Goal: Check status: Check status

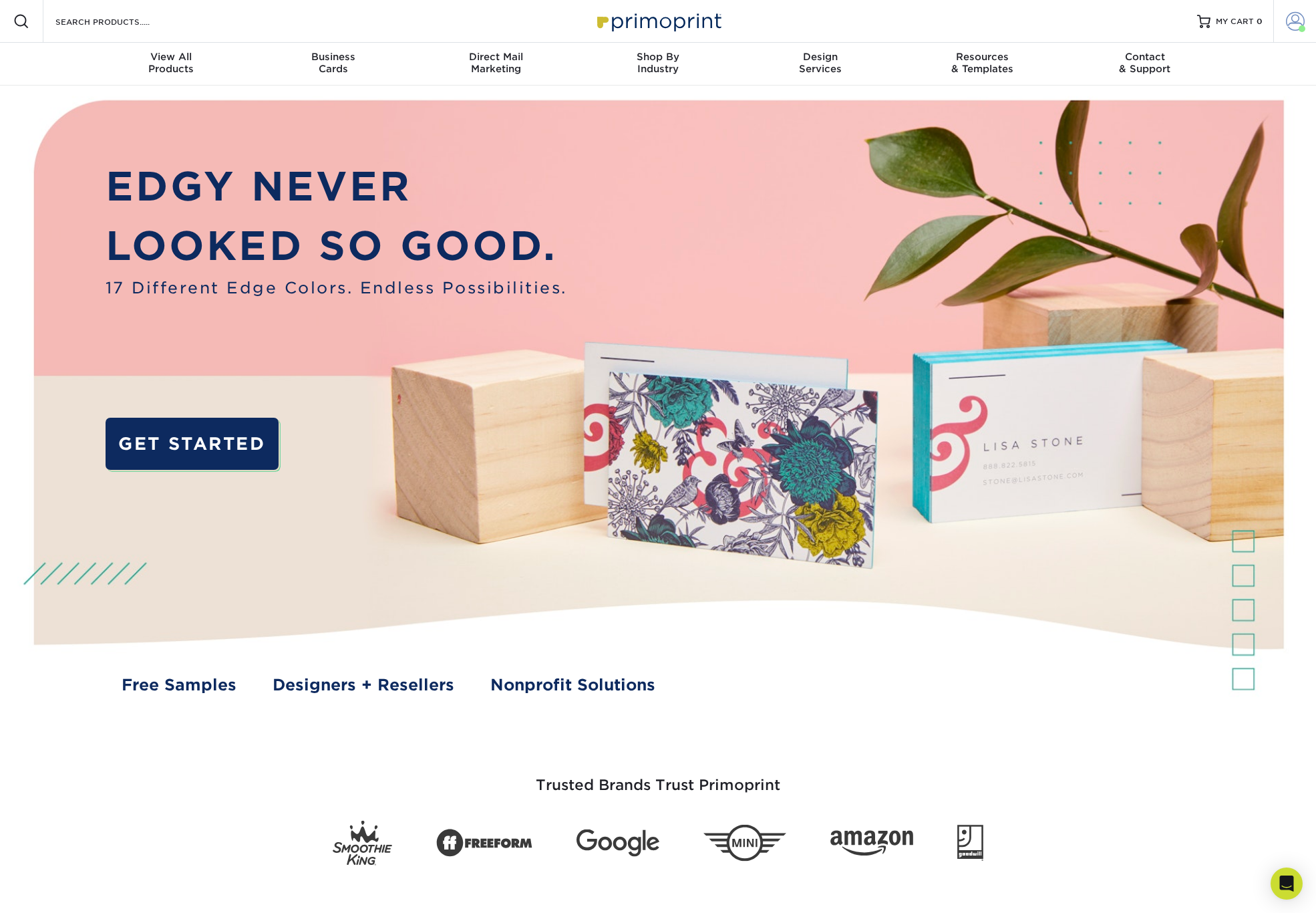
click at [1309, 18] on link "Account" at bounding box center [1294, 22] width 43 height 43
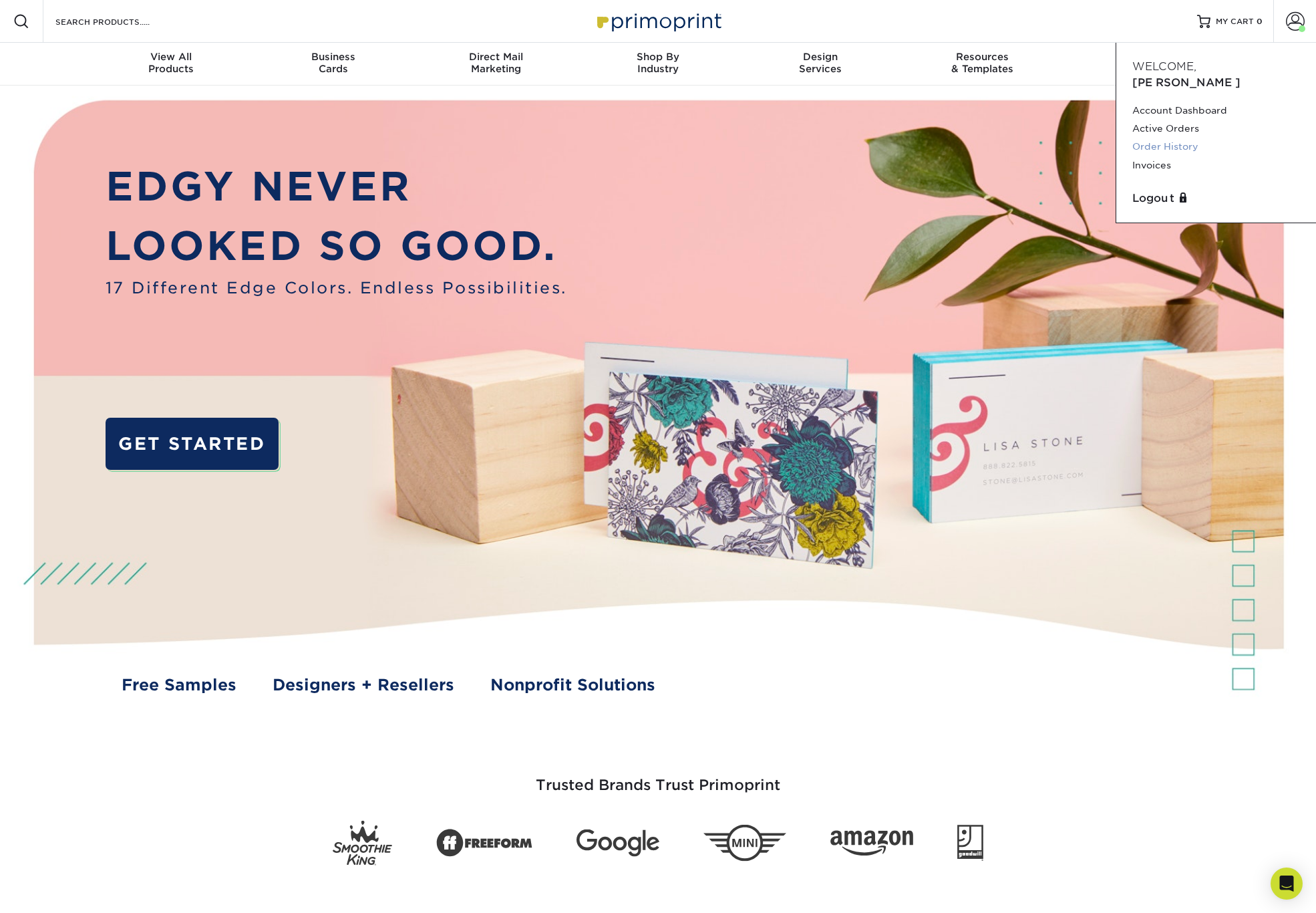
click at [1188, 138] on link "Order History" at bounding box center [1216, 146] width 167 height 18
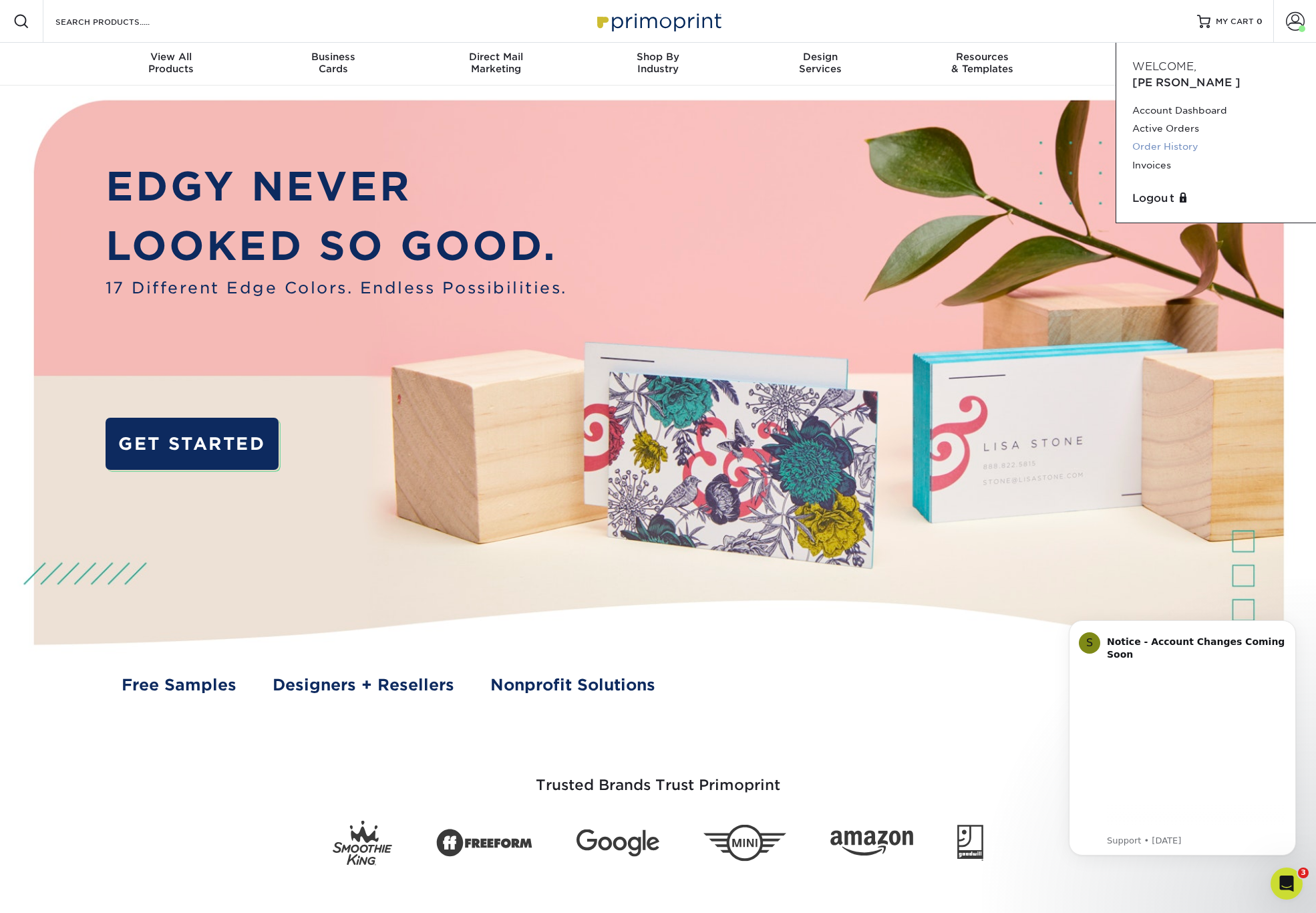
click at [1173, 138] on link "Order History" at bounding box center [1216, 146] width 167 height 18
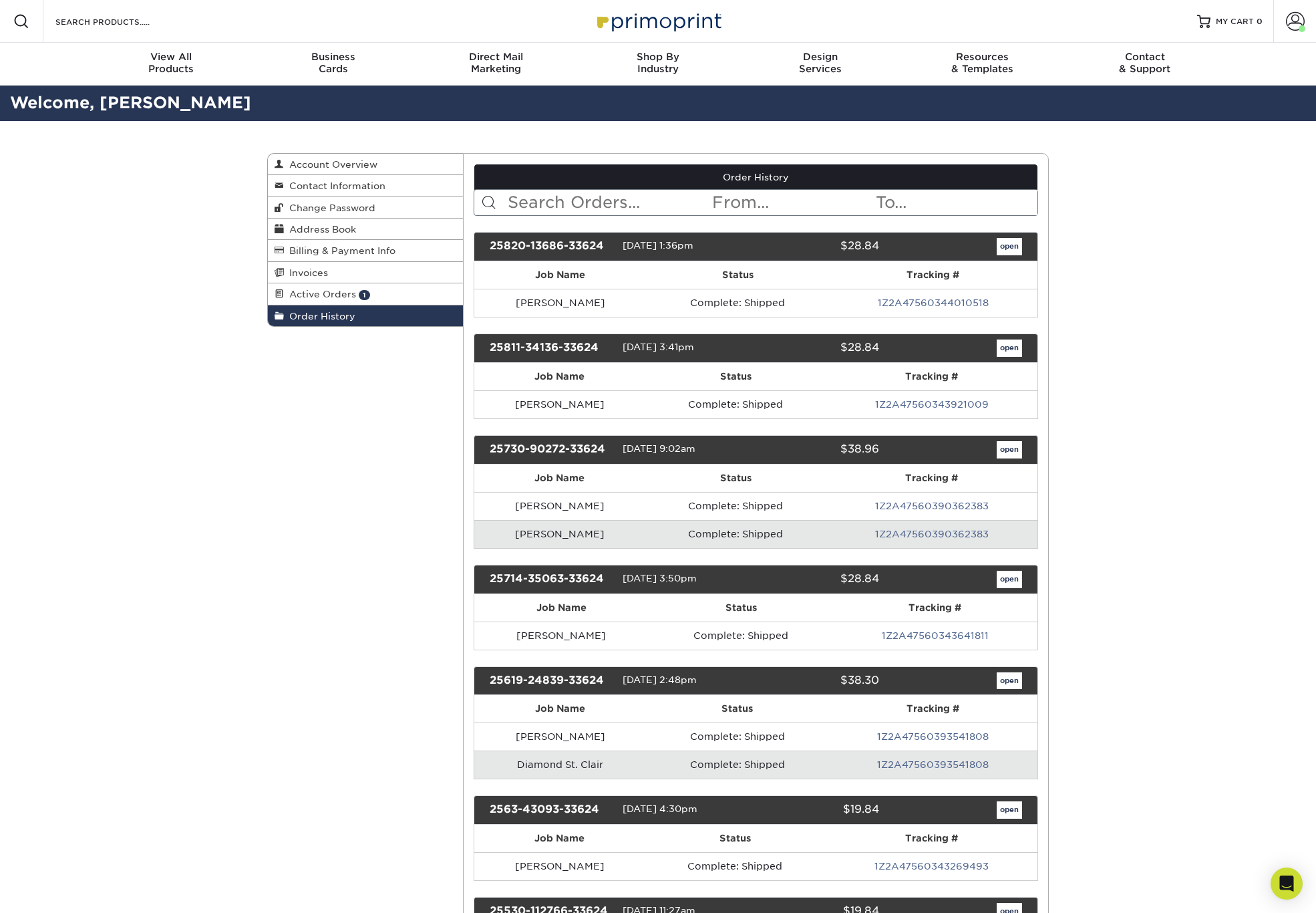
click at [972, 299] on link "1Z2A47560344010518" at bounding box center [933, 303] width 111 height 11
